Goal: Transaction & Acquisition: Purchase product/service

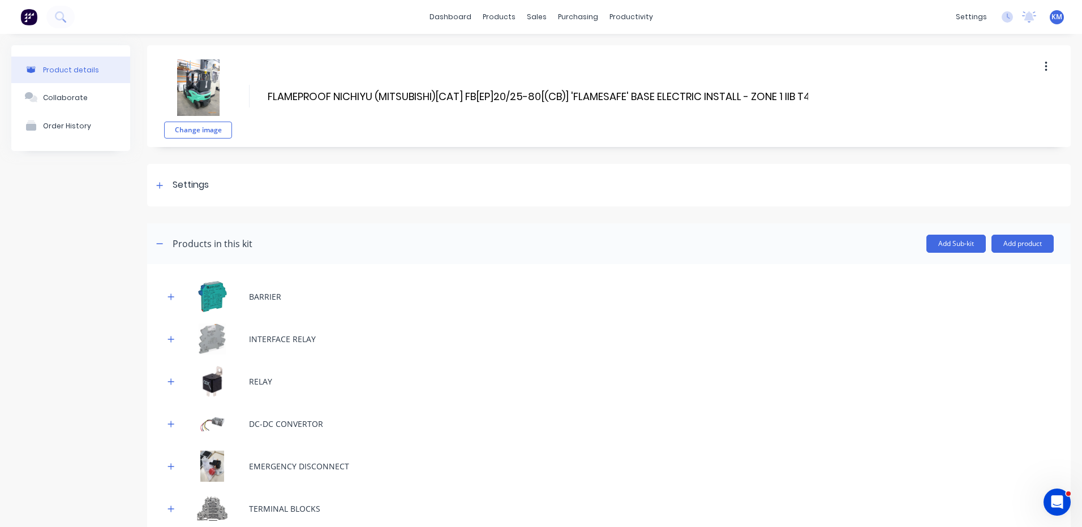
scroll to position [0, 109]
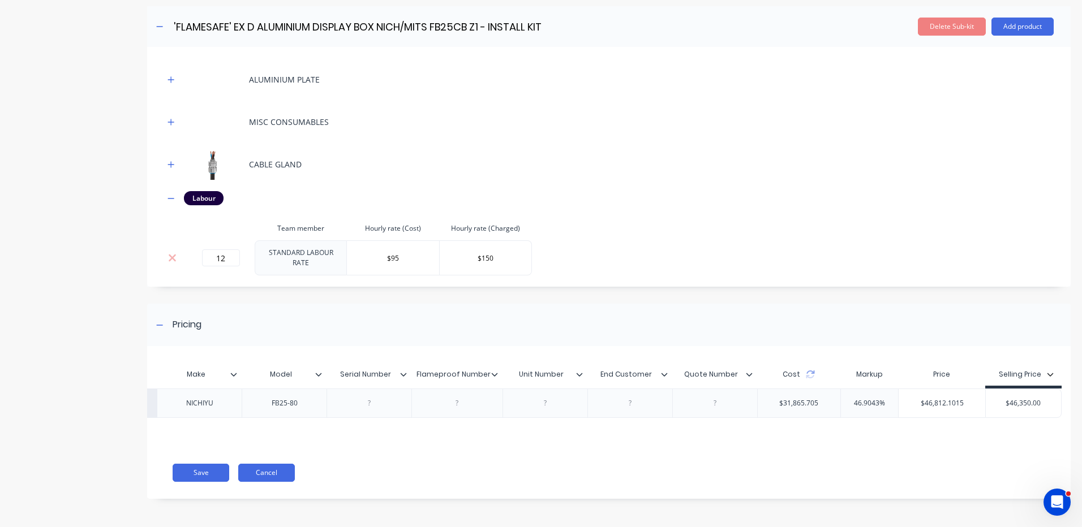
click at [285, 469] on button "Cancel" at bounding box center [266, 473] width 57 height 18
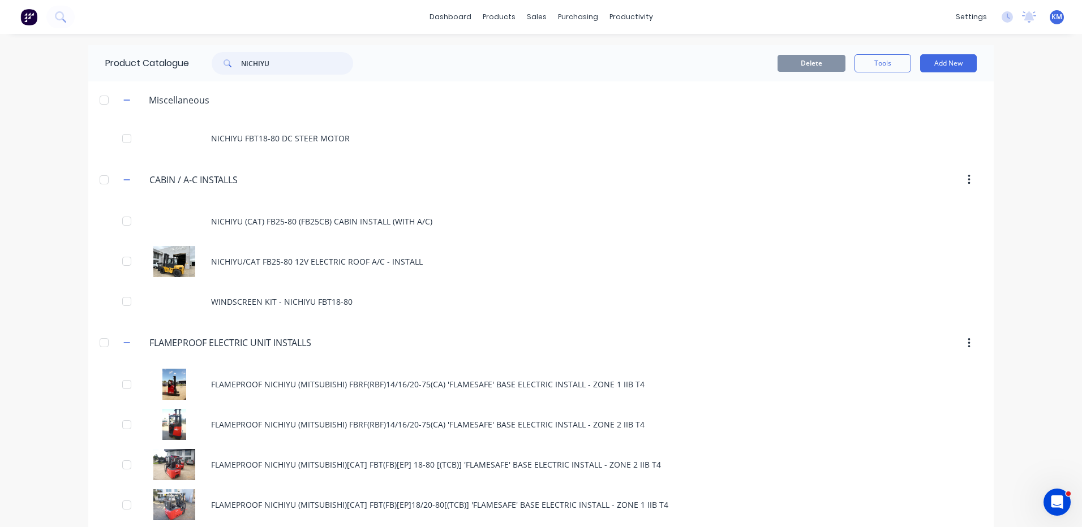
click at [294, 63] on input "NICHIYU" at bounding box center [297, 63] width 112 height 23
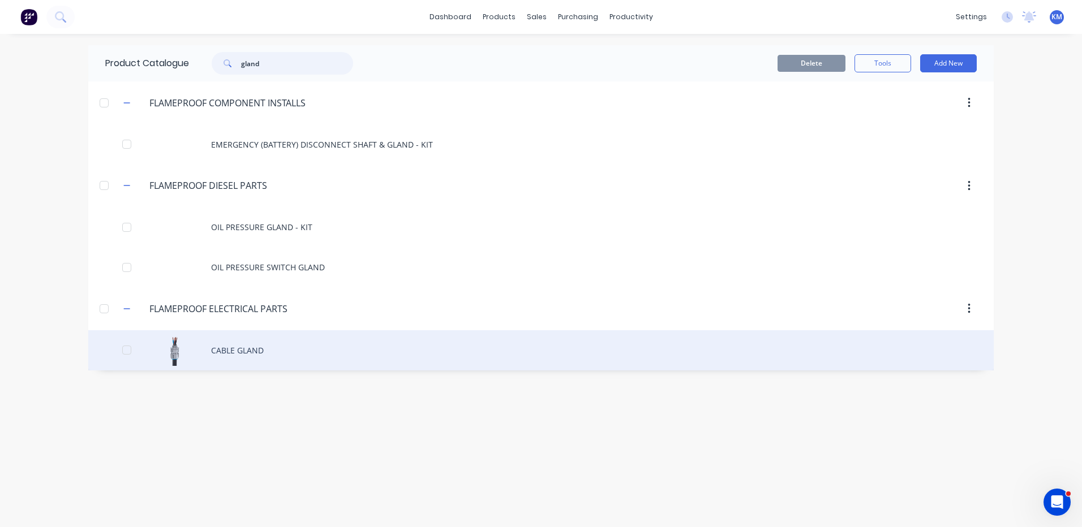
type input "gland"
click at [275, 350] on div "CABLE GLAND" at bounding box center [540, 350] width 905 height 40
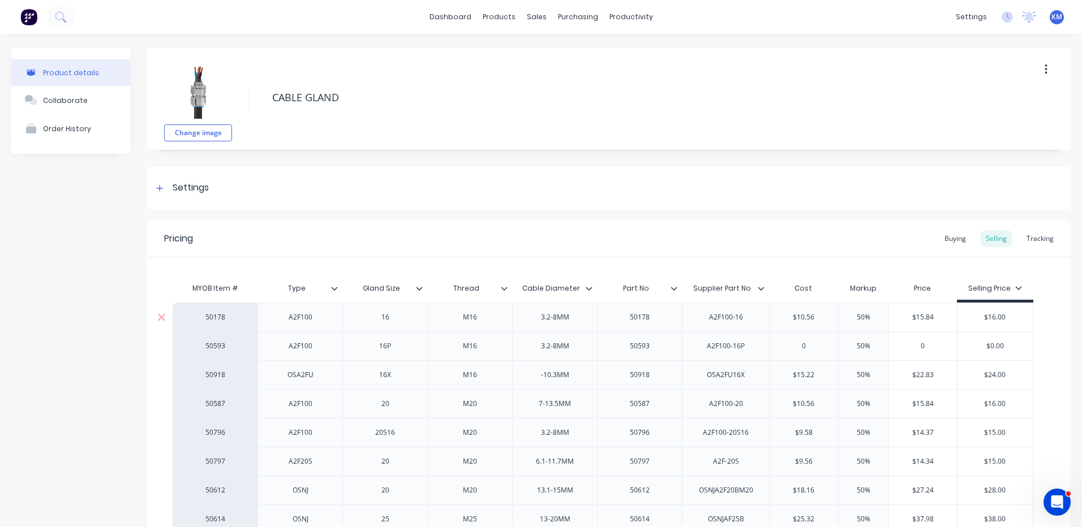
type textarea "x"
click at [495, 42] on div "Product Catalogue Materials" at bounding box center [551, 65] width 150 height 68
click at [499, 46] on link "Product Catalogue" at bounding box center [551, 53] width 150 height 23
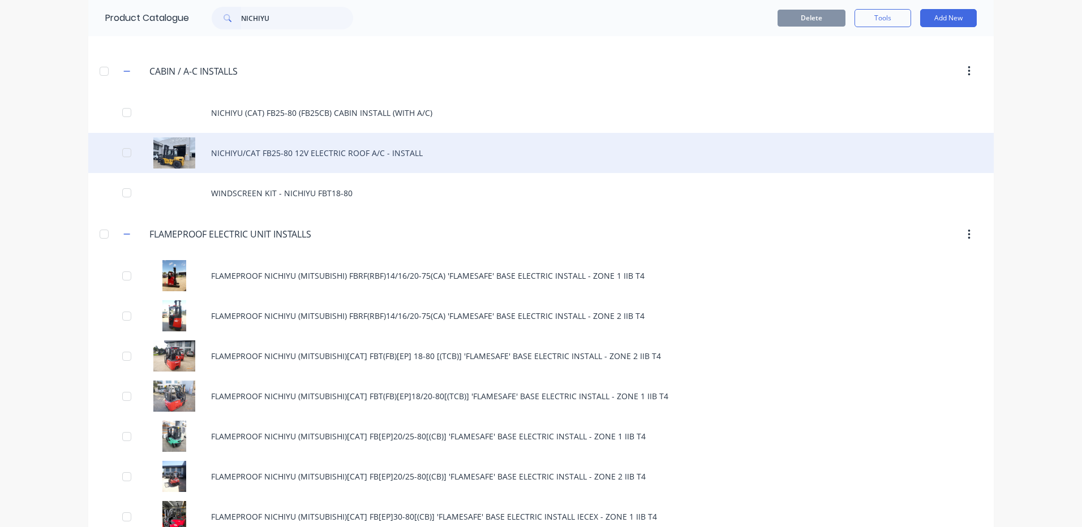
scroll to position [113, 0]
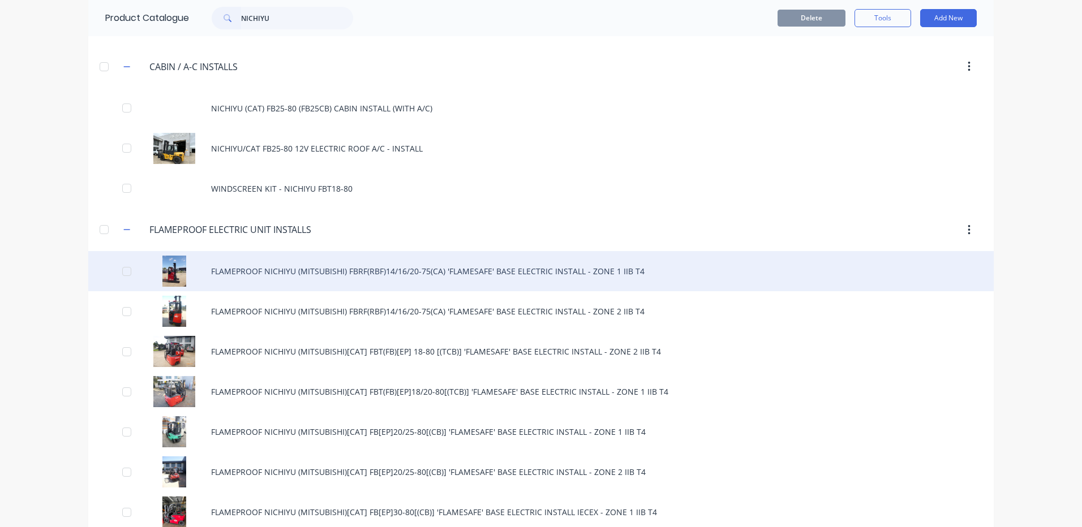
type input "NICHIYU"
click at [397, 278] on div "FLAMEPROOF NICHIYU (MITSUBISHI) FBRF(RBF)14/16/20-75(CA) 'FLAMESAFE' BASE ELECT…" at bounding box center [540, 271] width 905 height 40
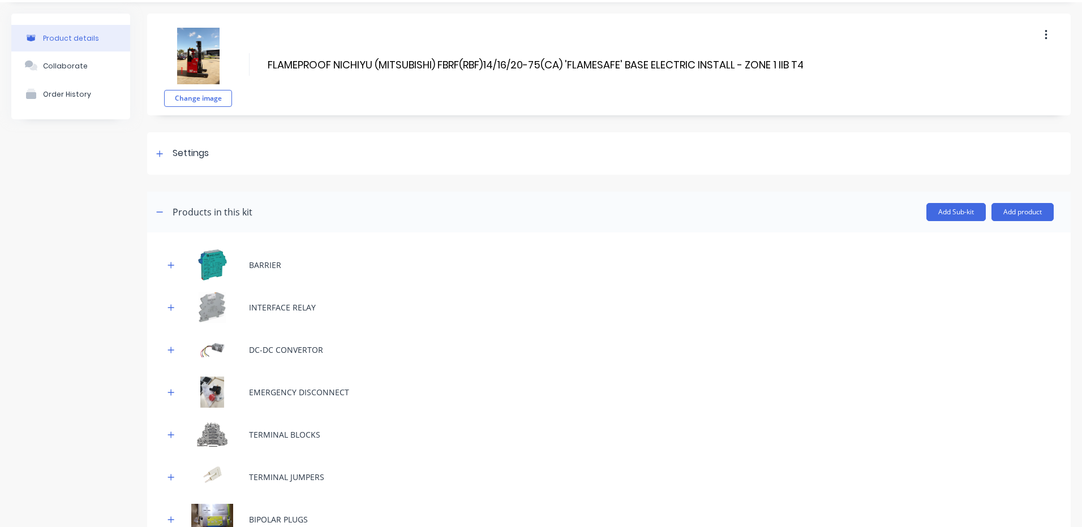
scroll to position [57, 0]
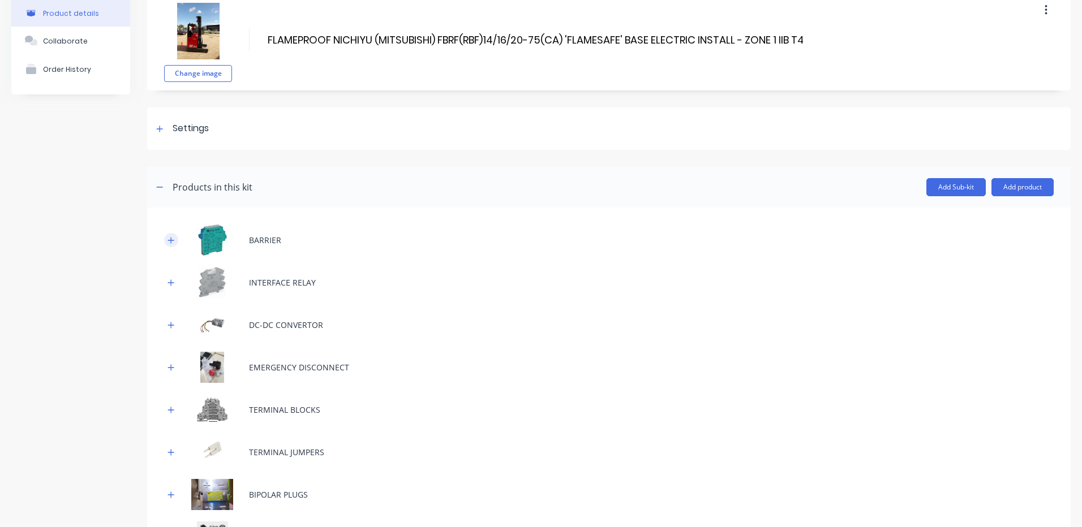
click at [170, 237] on icon "button" at bounding box center [170, 241] width 7 height 8
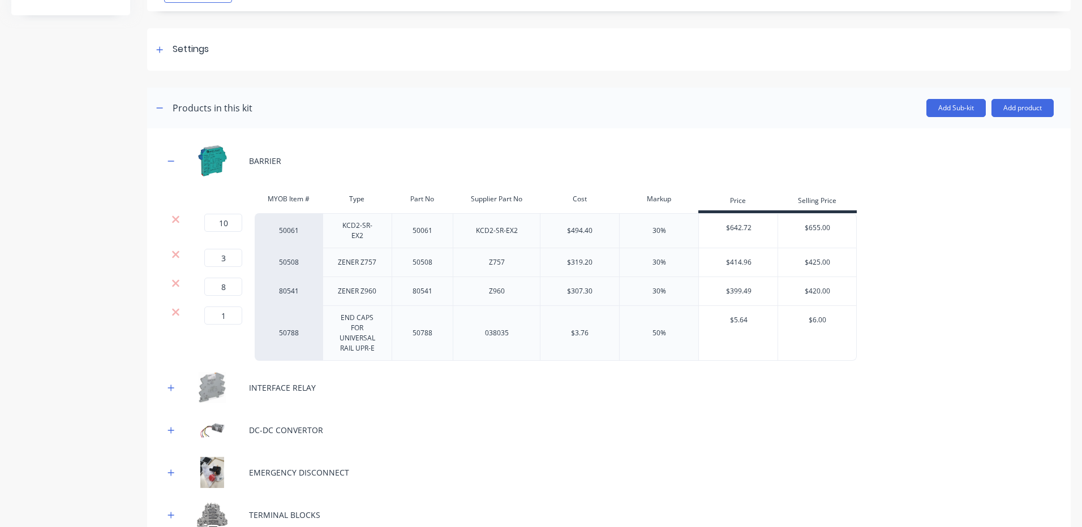
scroll to position [226, 0]
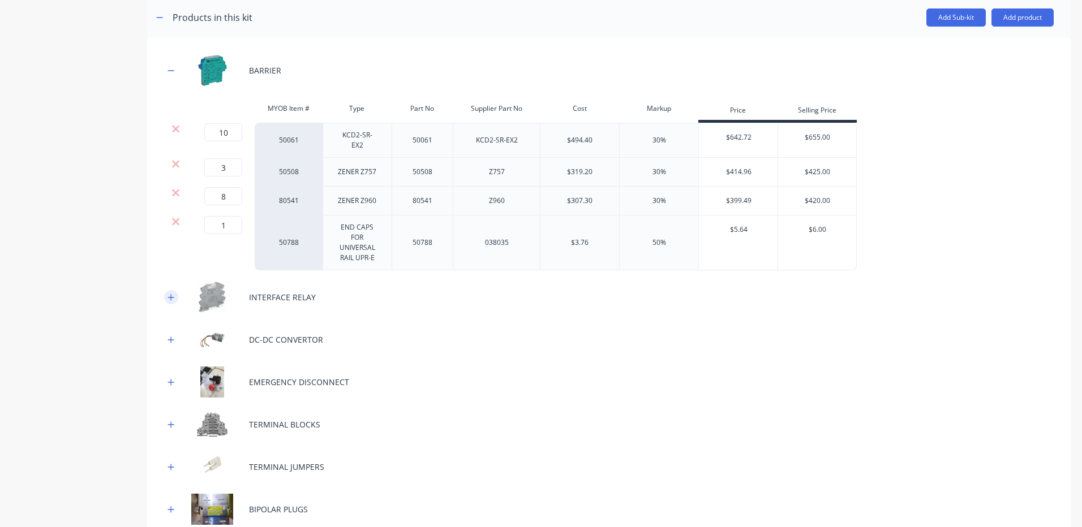
click at [170, 295] on icon "button" at bounding box center [170, 298] width 7 height 8
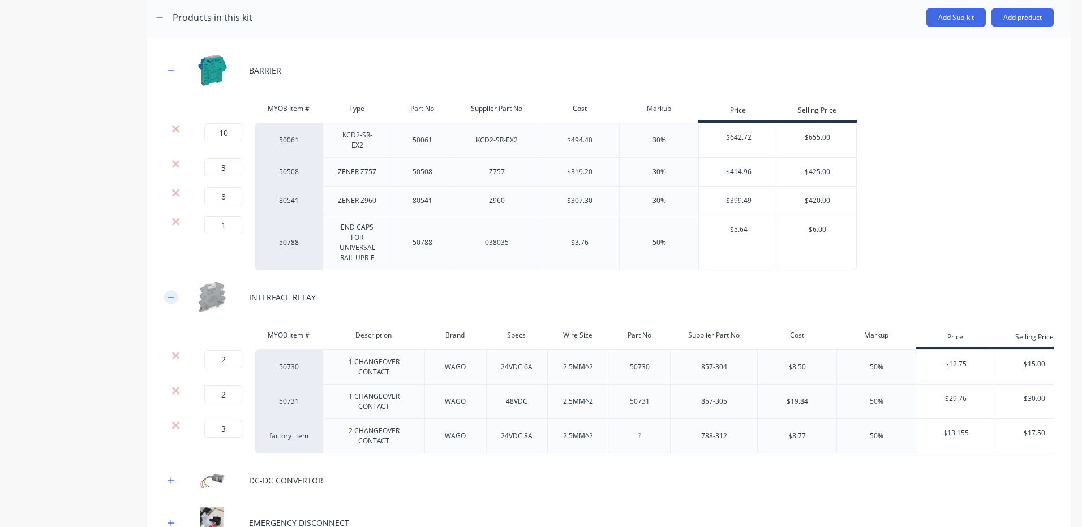
click at [171, 294] on icon "button" at bounding box center [170, 298] width 7 height 8
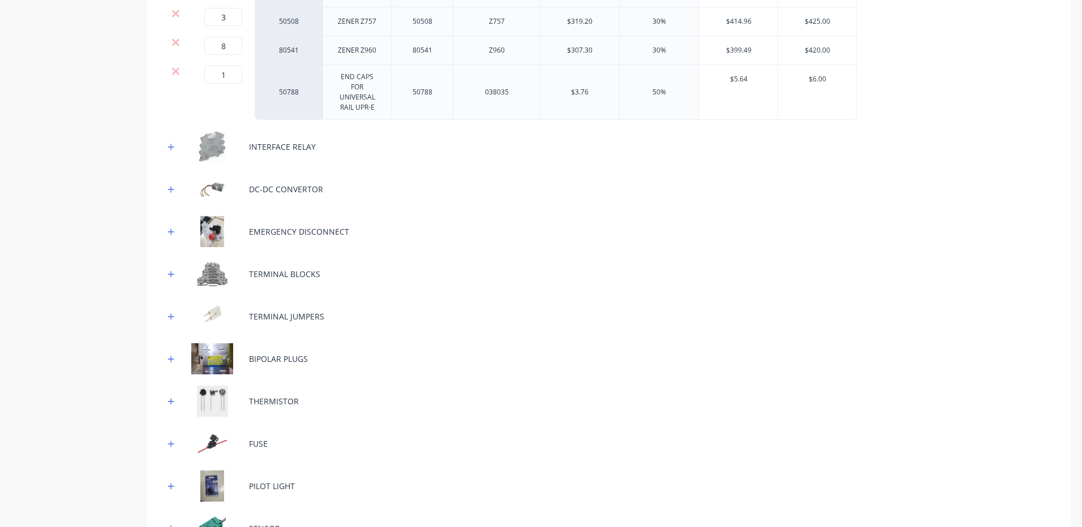
scroll to position [509, 0]
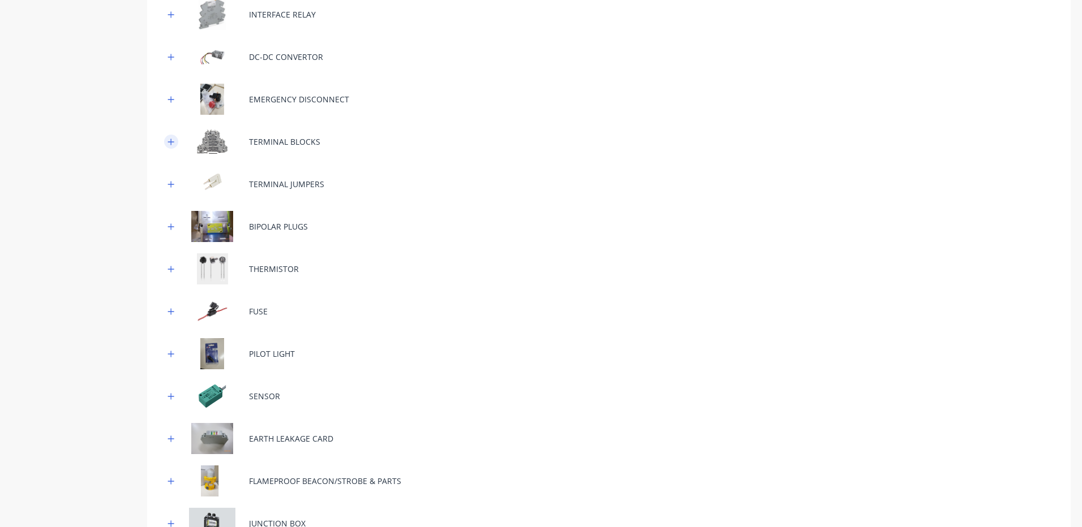
click at [170, 141] on button "button" at bounding box center [171, 142] width 14 height 14
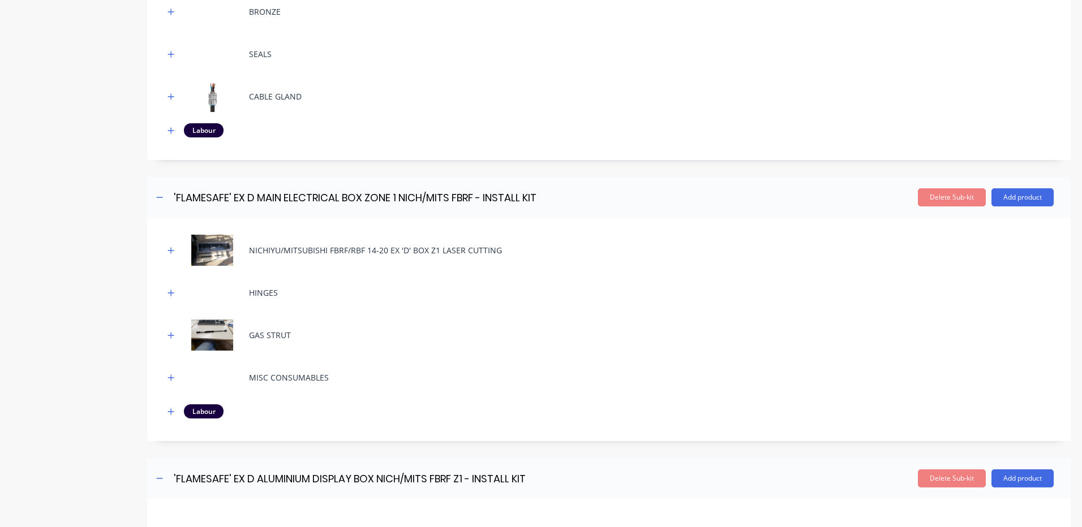
scroll to position [1811, 0]
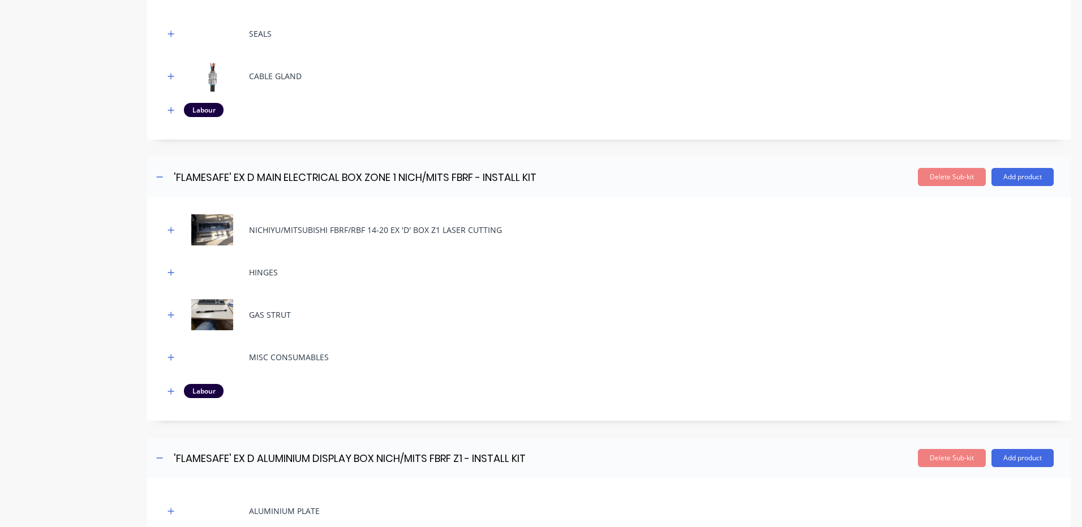
drag, startPoint x: 167, startPoint y: 235, endPoint x: 190, endPoint y: 240, distance: 23.1
click at [167, 235] on button "button" at bounding box center [171, 230] width 14 height 14
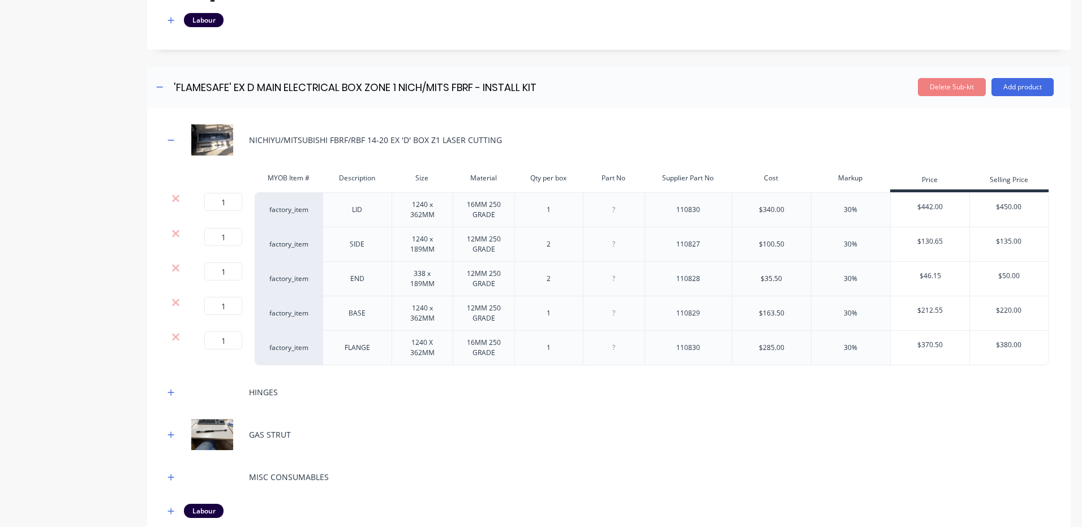
scroll to position [2037, 0]
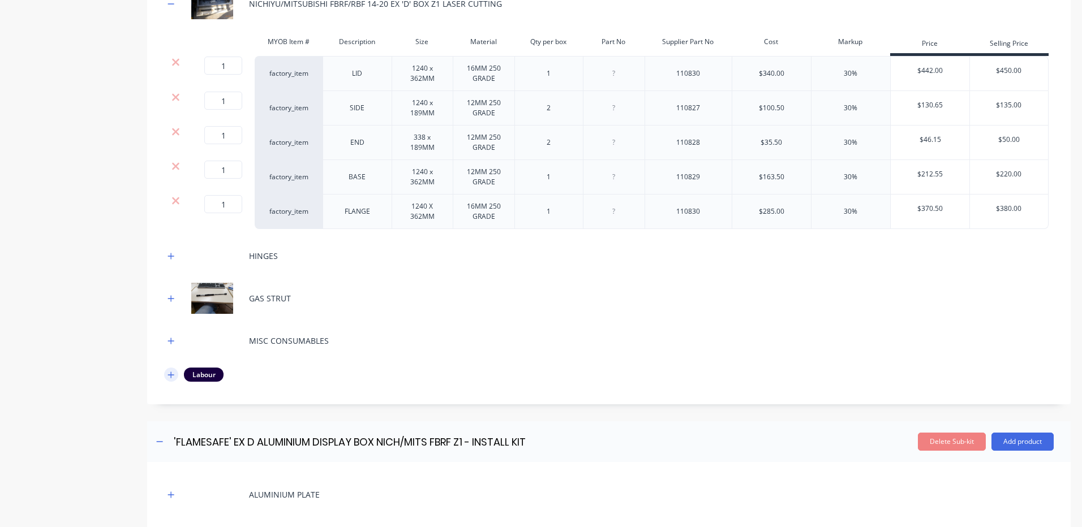
click at [170, 378] on icon "button" at bounding box center [171, 375] width 6 height 6
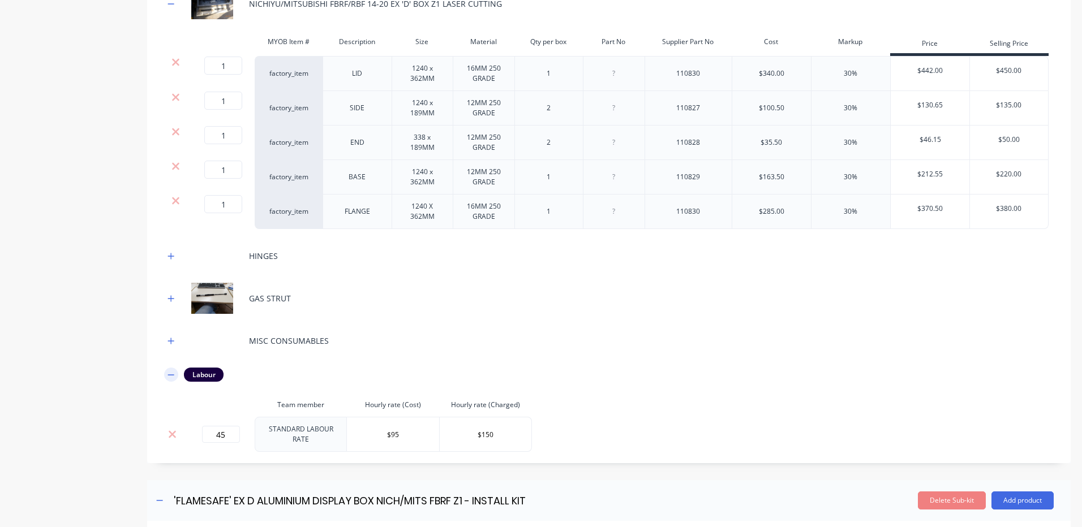
click at [170, 379] on icon "button" at bounding box center [170, 375] width 7 height 8
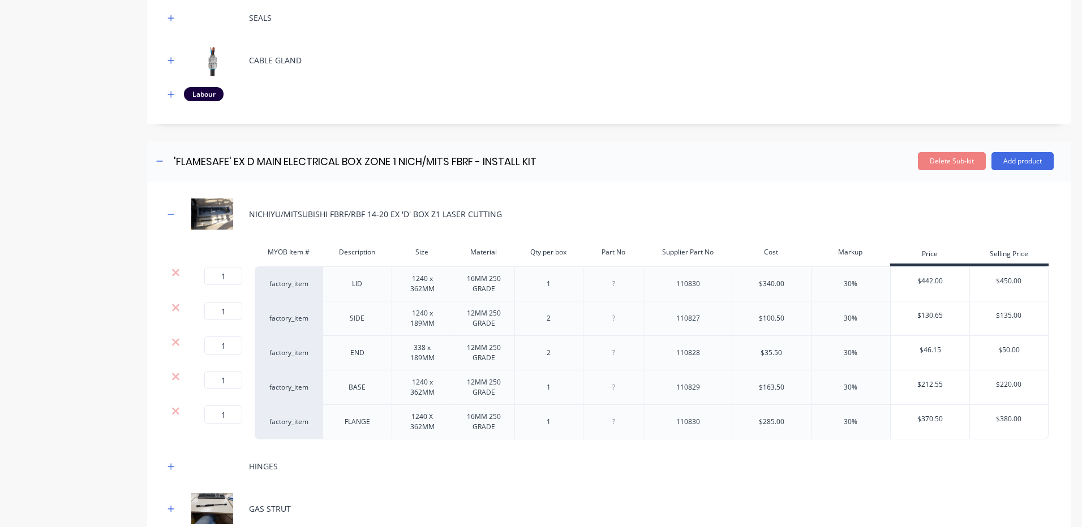
scroll to position [1811, 0]
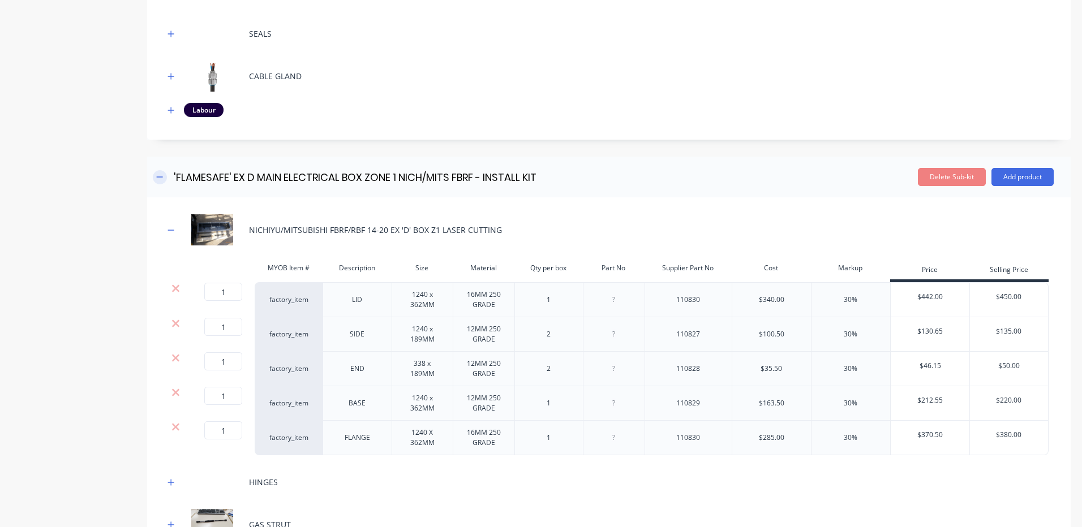
click at [161, 181] on icon "button" at bounding box center [159, 177] width 7 height 8
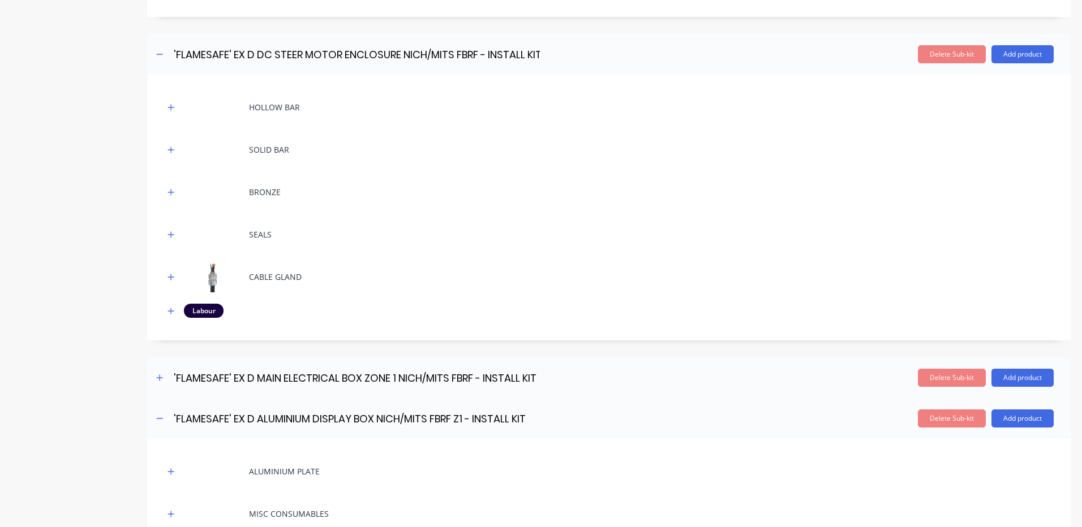
scroll to position [1584, 0]
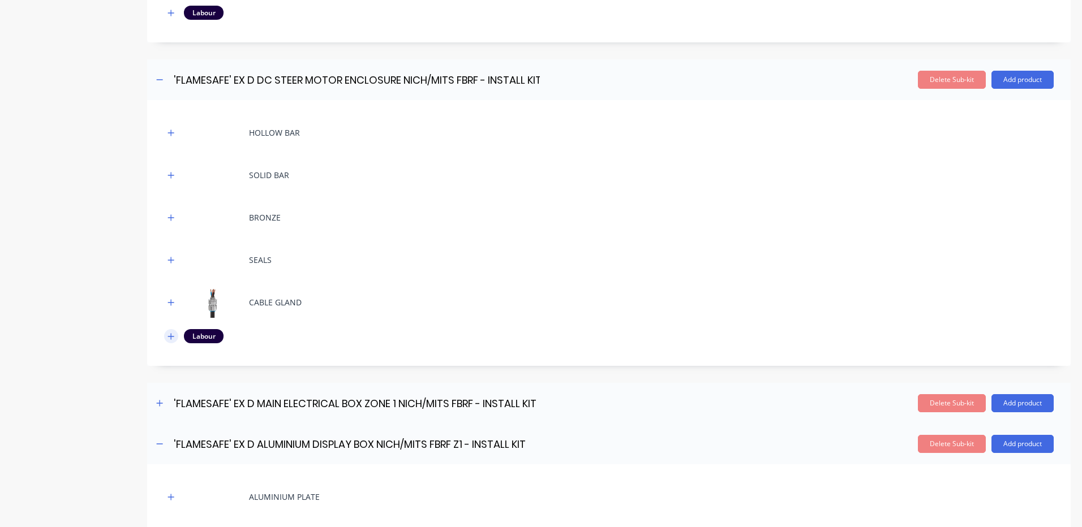
click at [170, 338] on icon "button" at bounding box center [170, 337] width 7 height 8
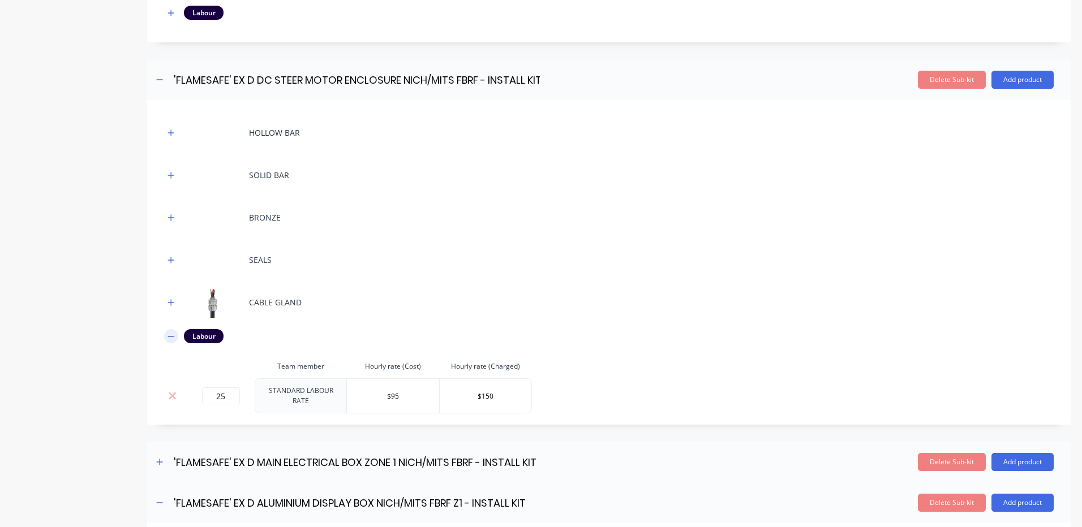
click at [171, 338] on icon "button" at bounding box center [170, 337] width 7 height 8
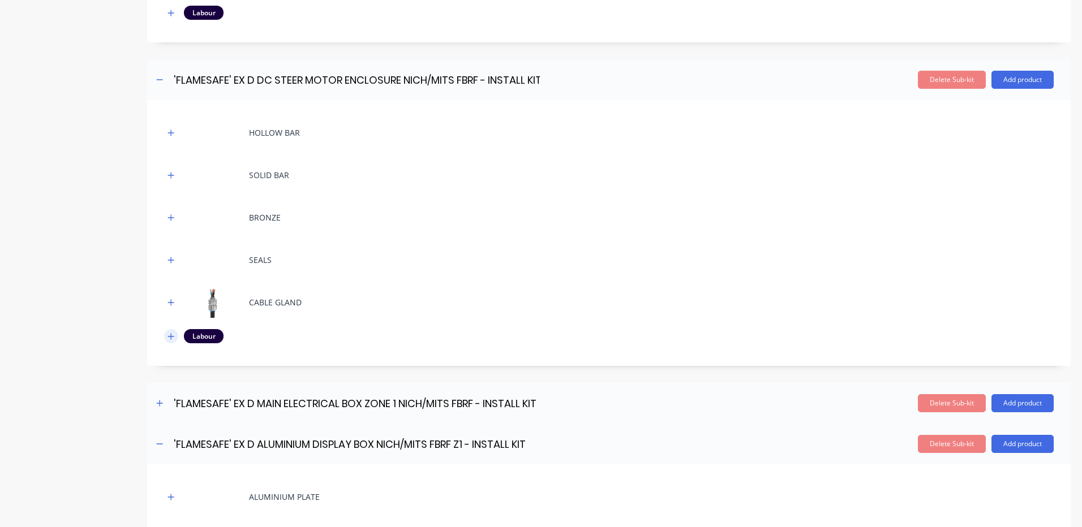
click at [176, 334] on button "button" at bounding box center [171, 336] width 14 height 14
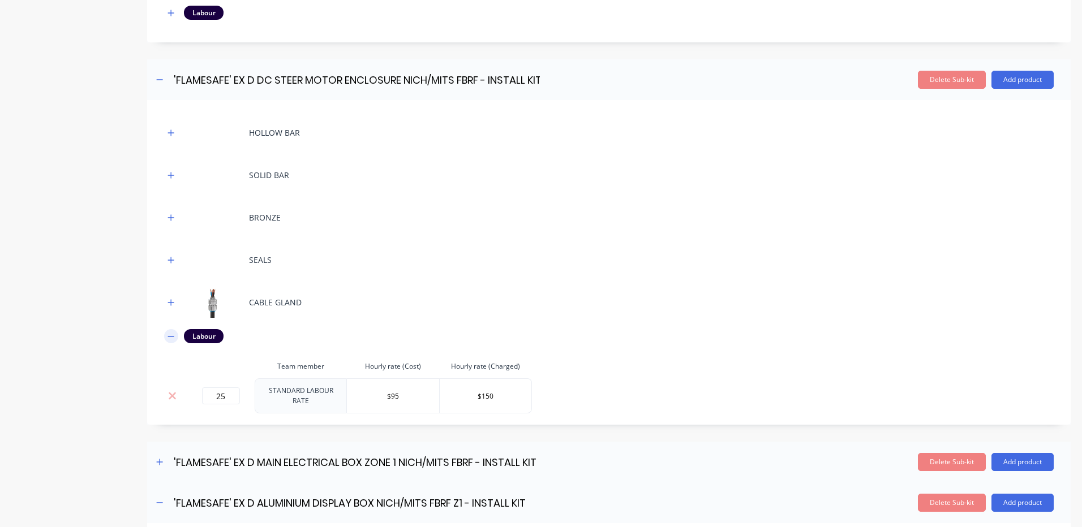
click at [174, 336] on icon "button" at bounding box center [170, 337] width 7 height 8
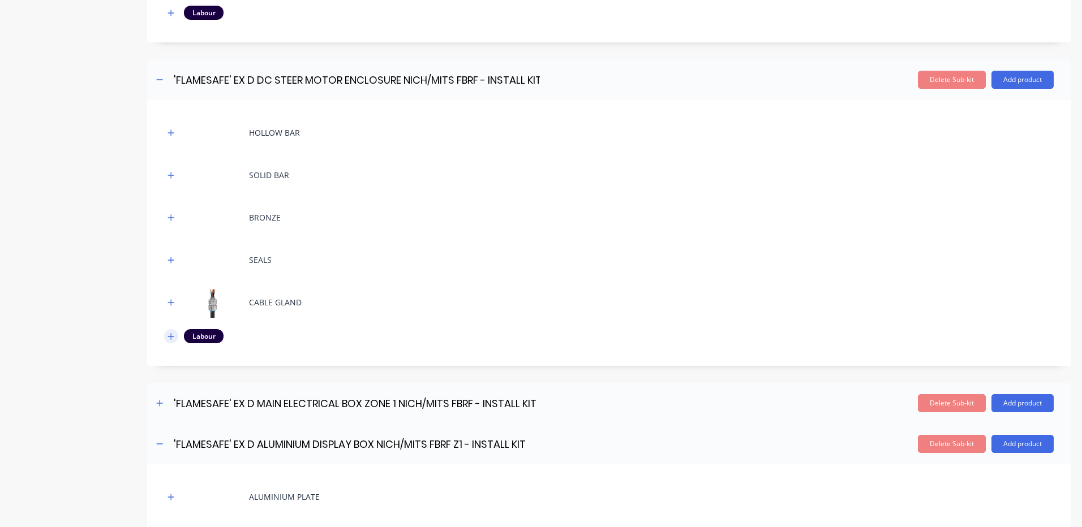
click at [174, 336] on icon "button" at bounding box center [170, 337] width 7 height 8
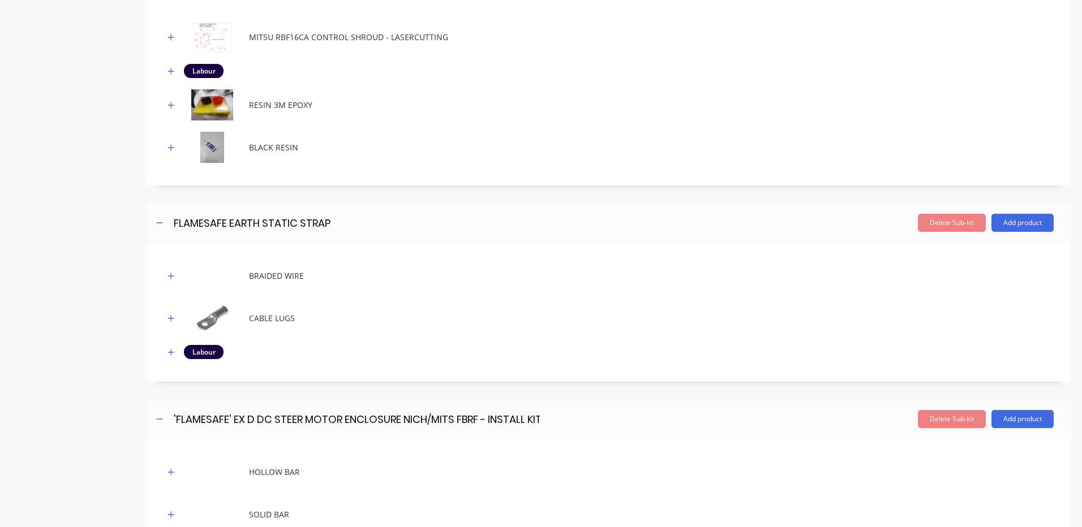
scroll to position [905, 0]
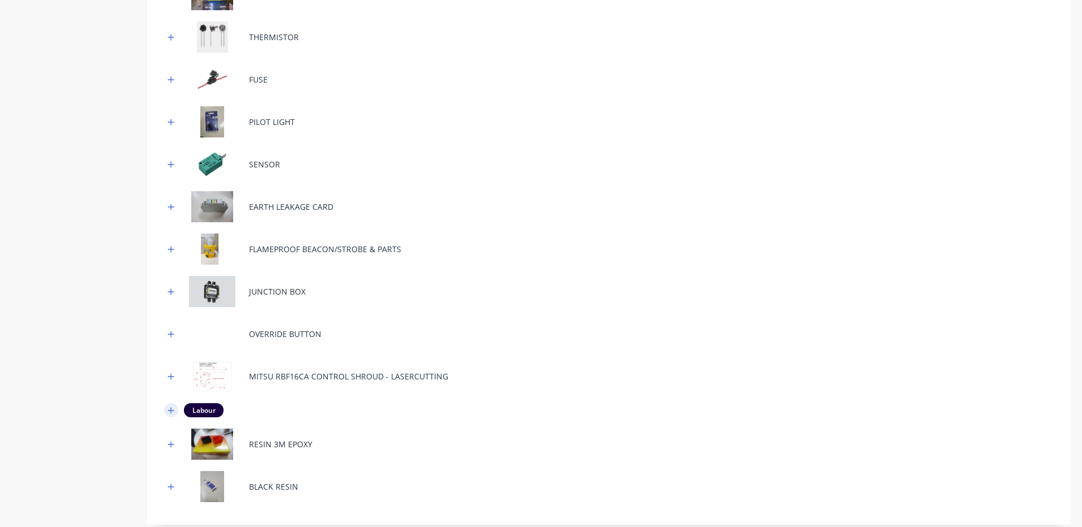
click at [166, 410] on button "button" at bounding box center [171, 410] width 14 height 14
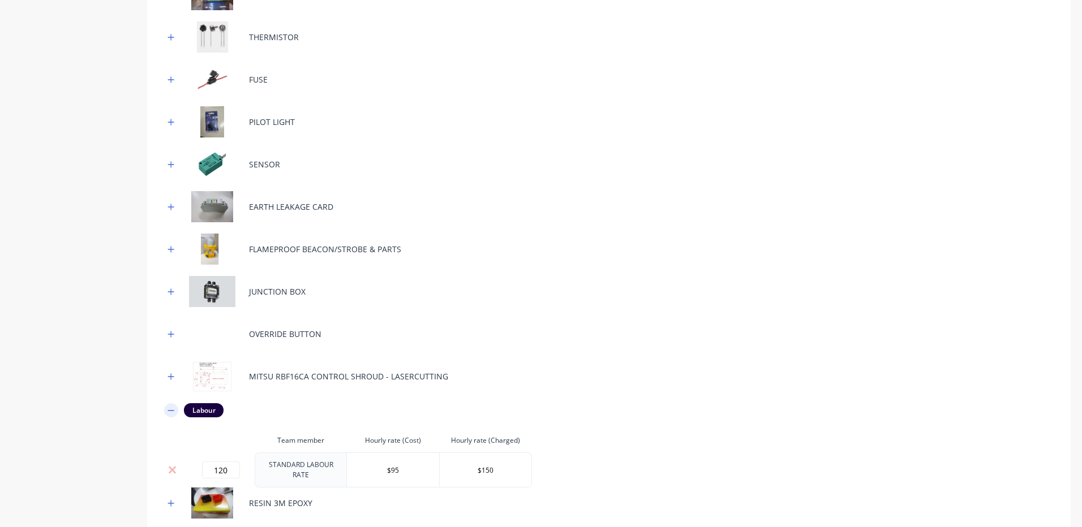
click at [169, 410] on icon "button" at bounding box center [170, 411] width 7 height 8
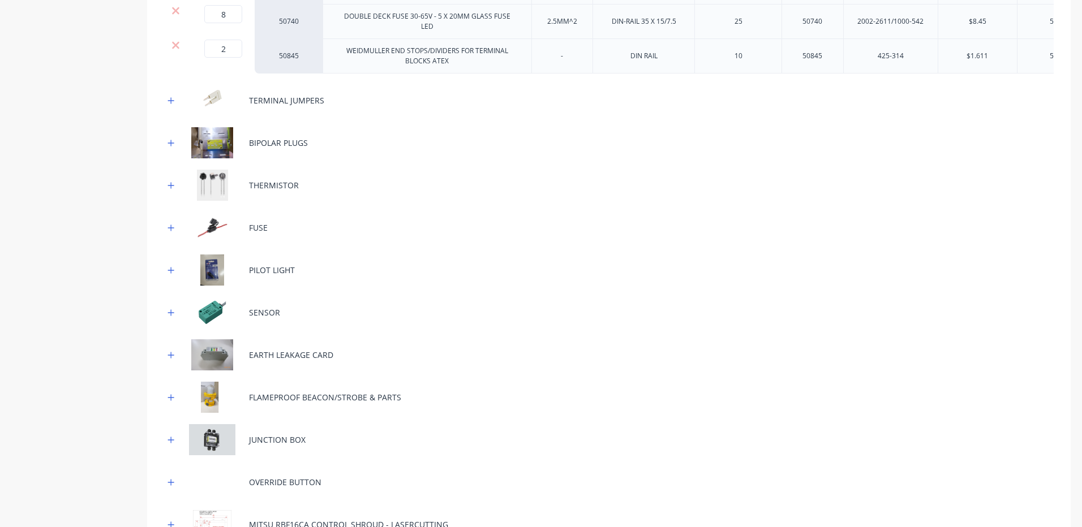
scroll to position [740, 0]
